Goal: Communication & Community: Connect with others

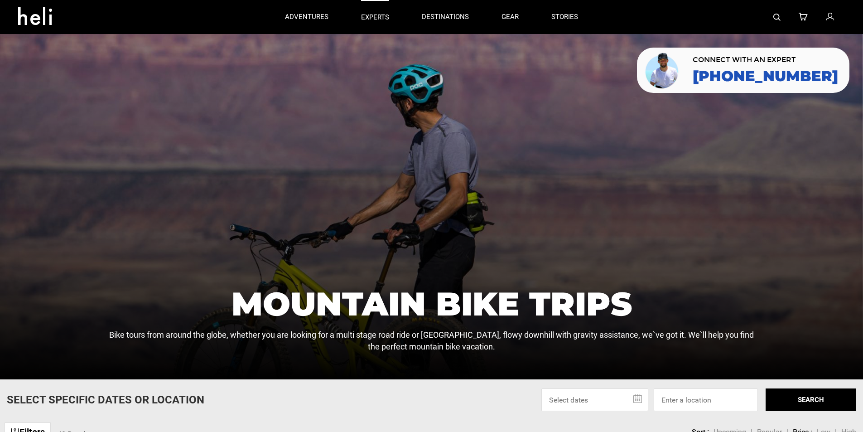
click at [361, 3] on link "experts" at bounding box center [375, 17] width 28 height 34
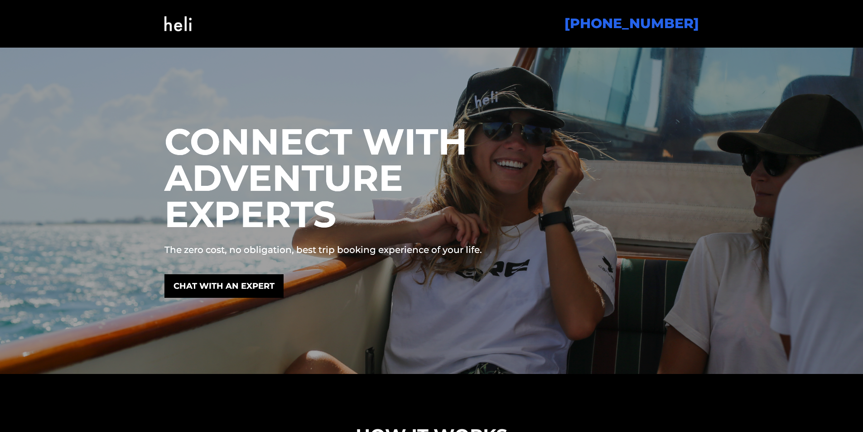
click at [189, 16] on img at bounding box center [177, 23] width 27 height 37
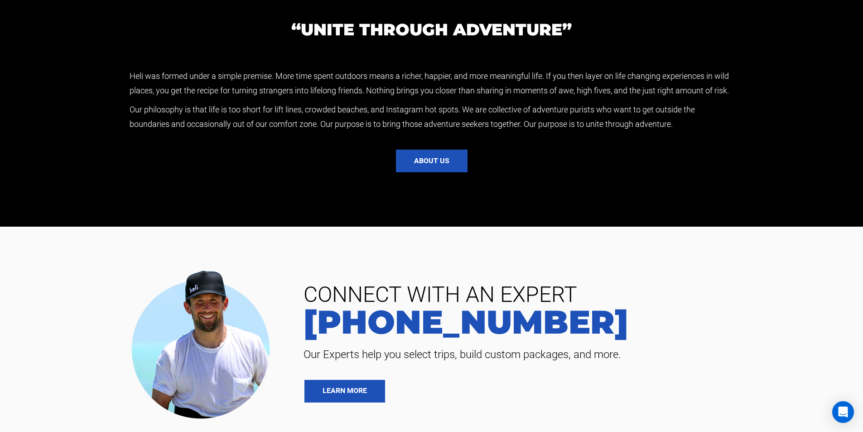
scroll to position [1887, 0]
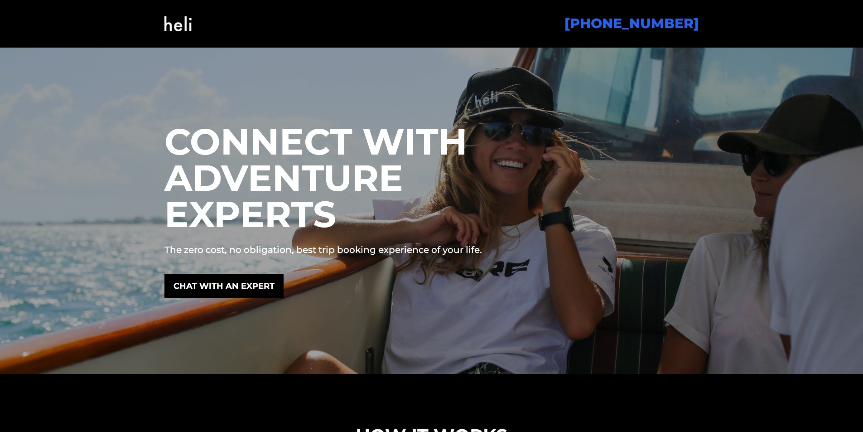
click at [179, 15] on img at bounding box center [177, 23] width 27 height 37
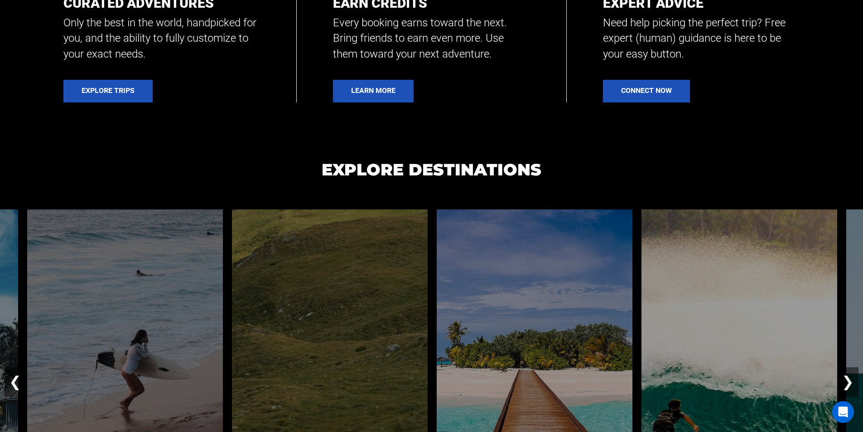
scroll to position [509, 0]
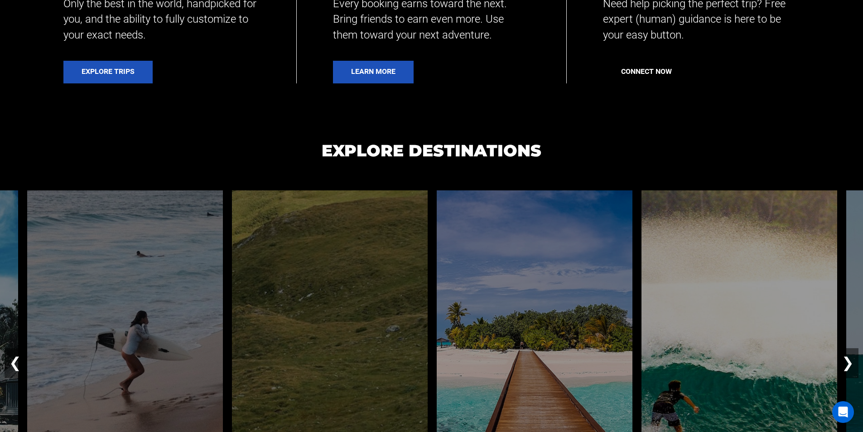
click at [612, 72] on link "Connect Now" at bounding box center [646, 72] width 87 height 23
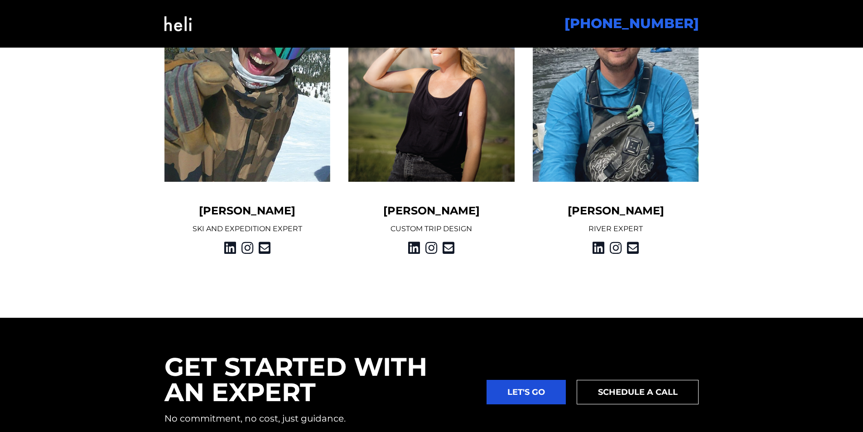
scroll to position [1245, 0]
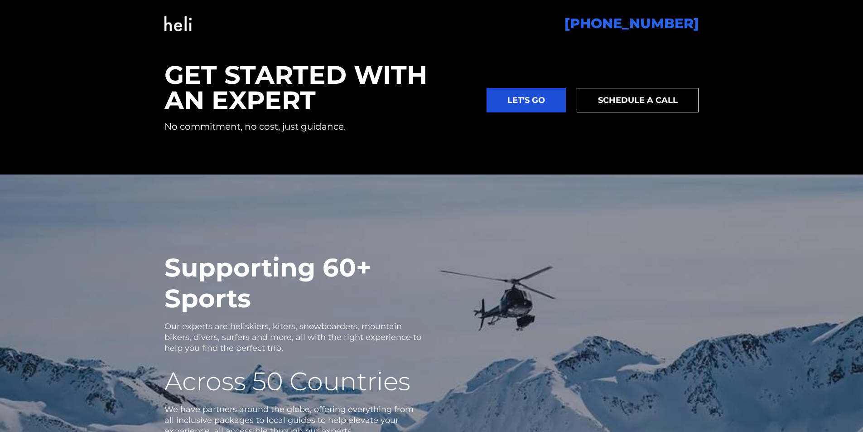
scroll to position [1533, 0]
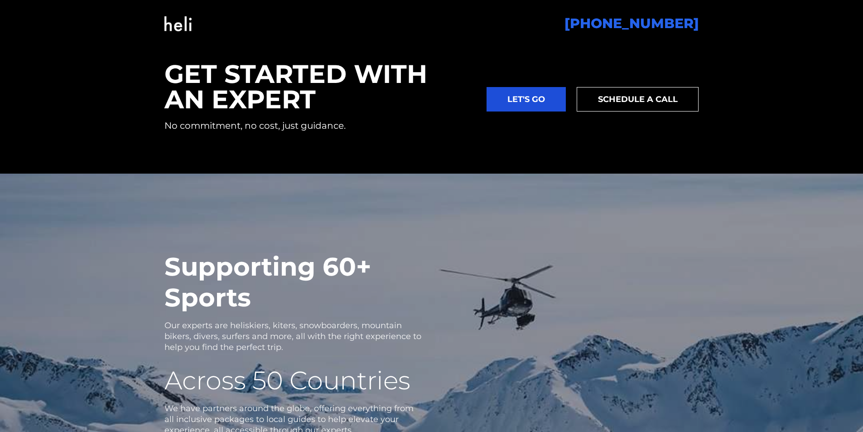
type input "Koepp"
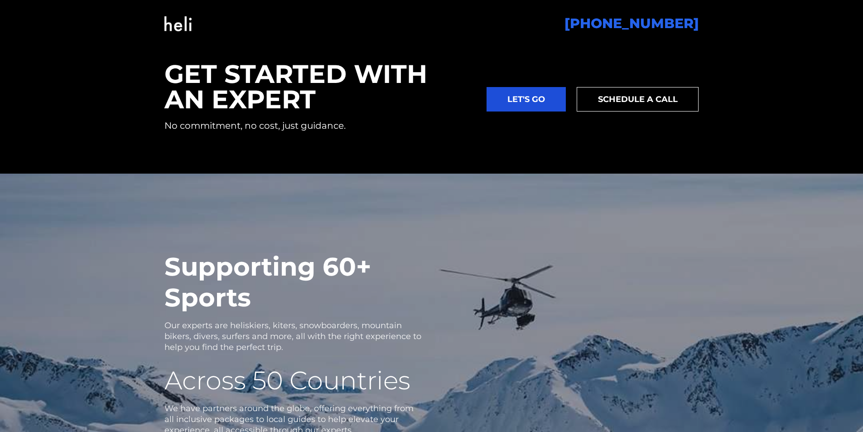
checkbox input "false"
